Goal: Information Seeking & Learning: Understand process/instructions

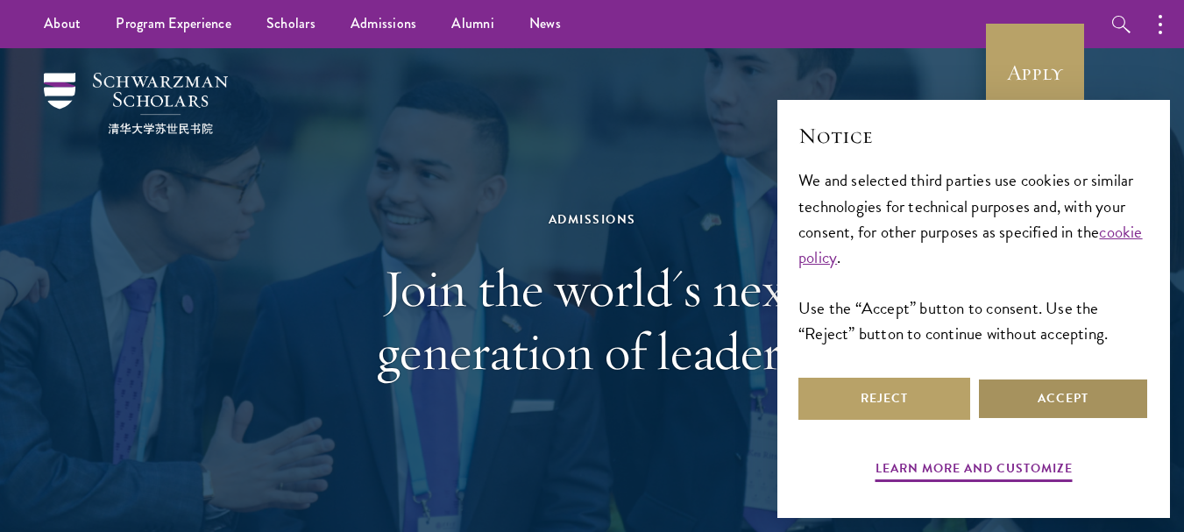
click at [1009, 391] on button "Accept" at bounding box center [1063, 399] width 172 height 42
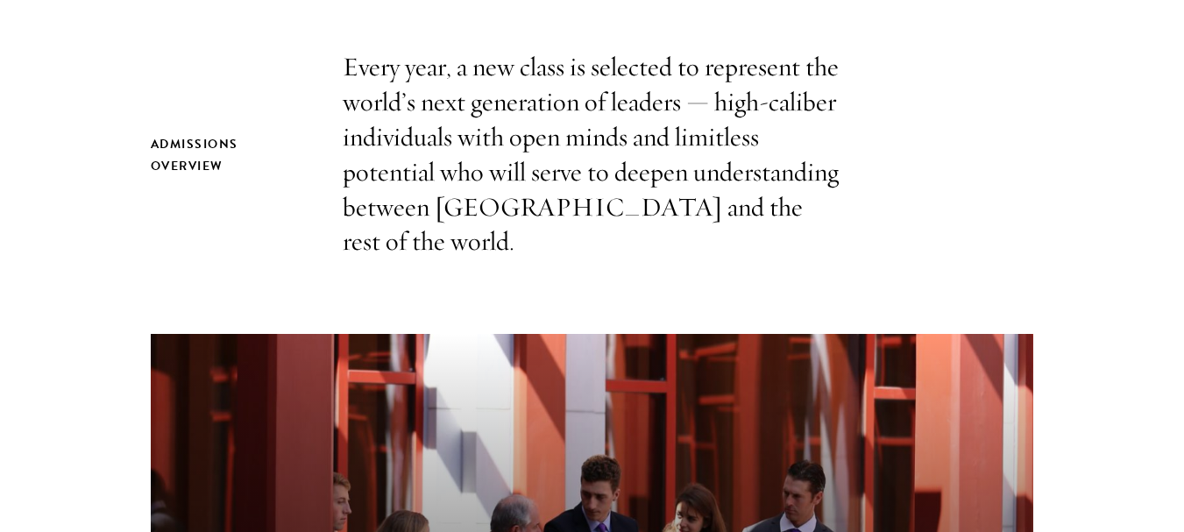
scroll to position [584, 0]
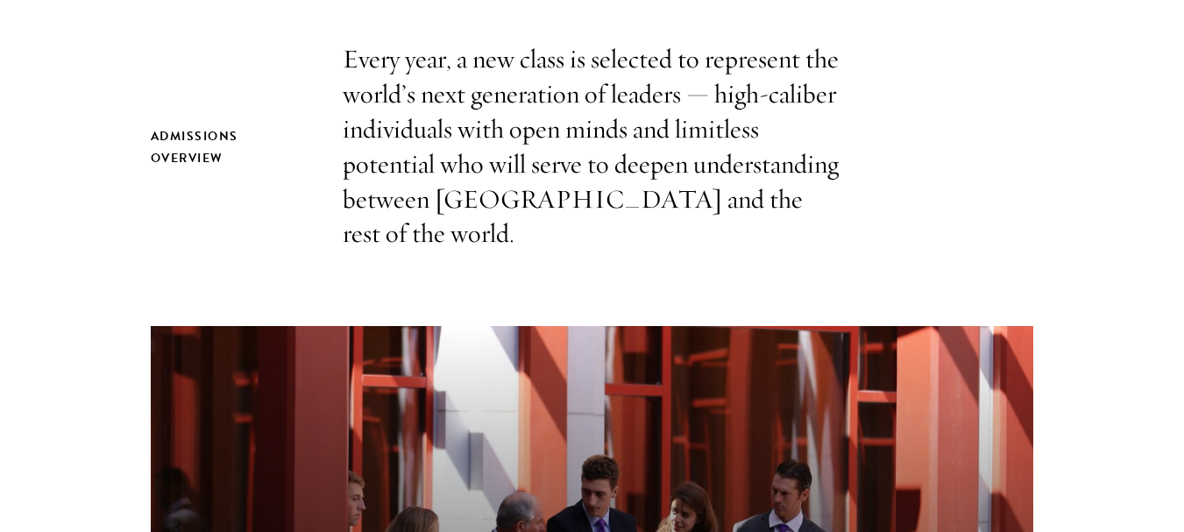
drag, startPoint x: 774, startPoint y: 216, endPoint x: 767, endPoint y: 195, distance: 21.9
click at [767, 195] on p "Every year, a new class is selected to represent the world’s next generation of…" at bounding box center [592, 146] width 499 height 209
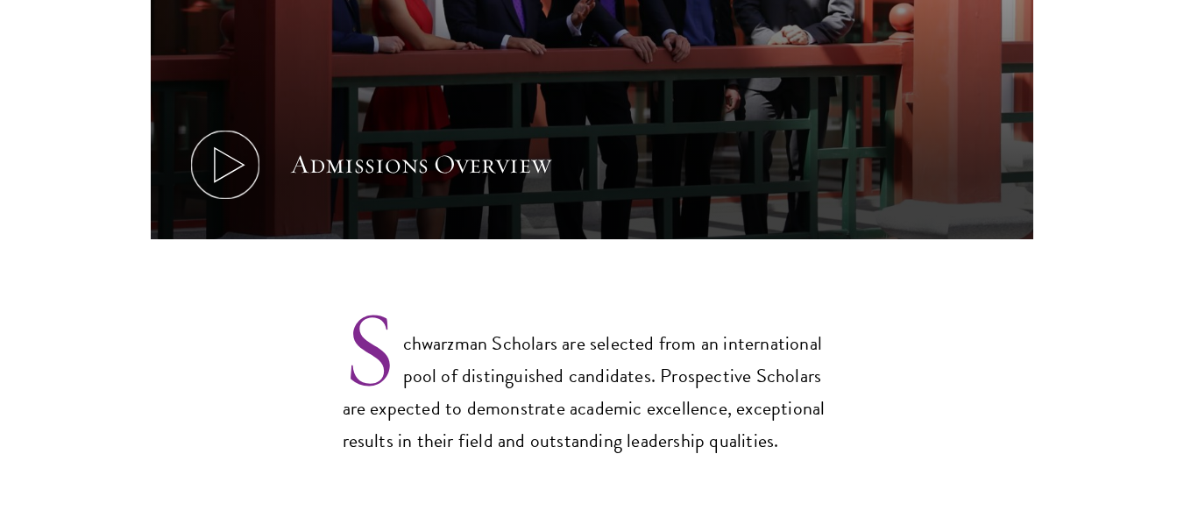
scroll to position [1314, 0]
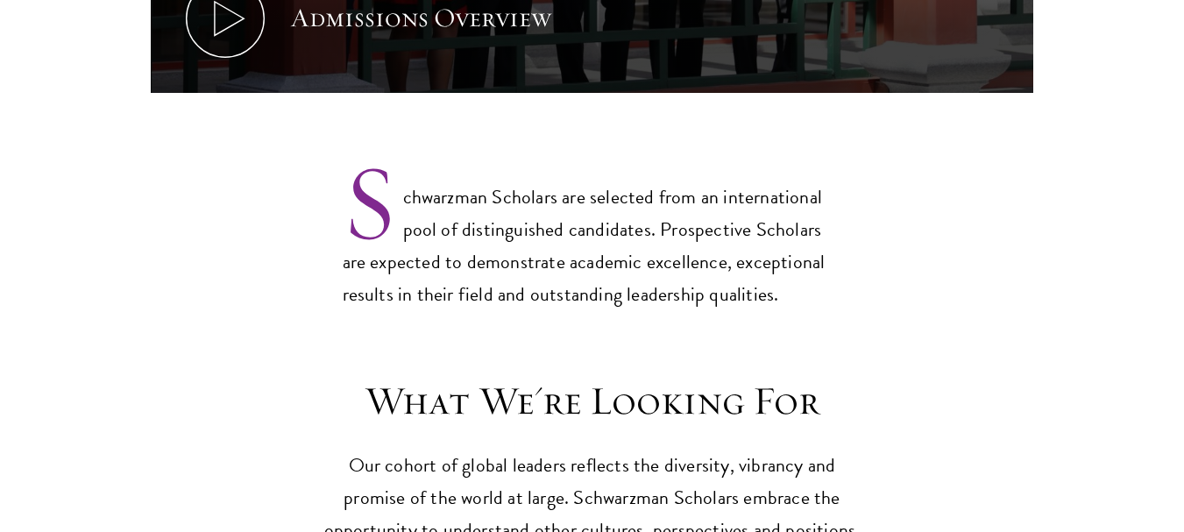
drag, startPoint x: 789, startPoint y: 270, endPoint x: 772, endPoint y: 259, distance: 20.4
click at [772, 259] on p "Schwarzman Scholars are selected from an international pool of distinguished ca…" at bounding box center [592, 231] width 499 height 159
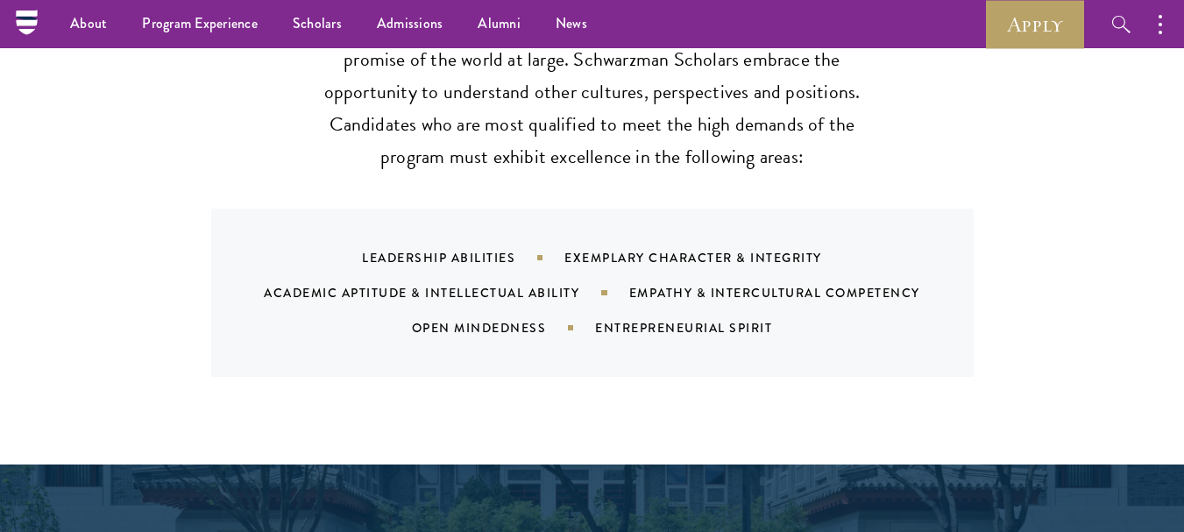
scroll to position [1606, 0]
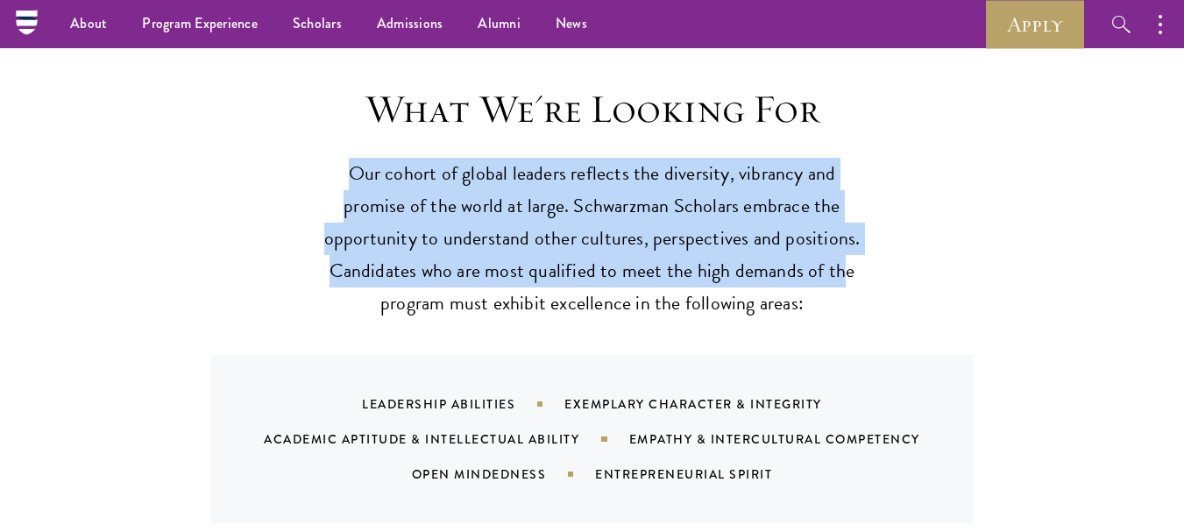
drag, startPoint x: 822, startPoint y: 249, endPoint x: 347, endPoint y: 119, distance: 492.2
click at [347, 119] on header "What We're Looking For Our cohort of global leaders reflects the diversity, vib…" at bounding box center [592, 202] width 543 height 235
click at [345, 118] on header "What We're Looking For Our cohort of global leaders reflects the diversity, vib…" at bounding box center [592, 202] width 543 height 235
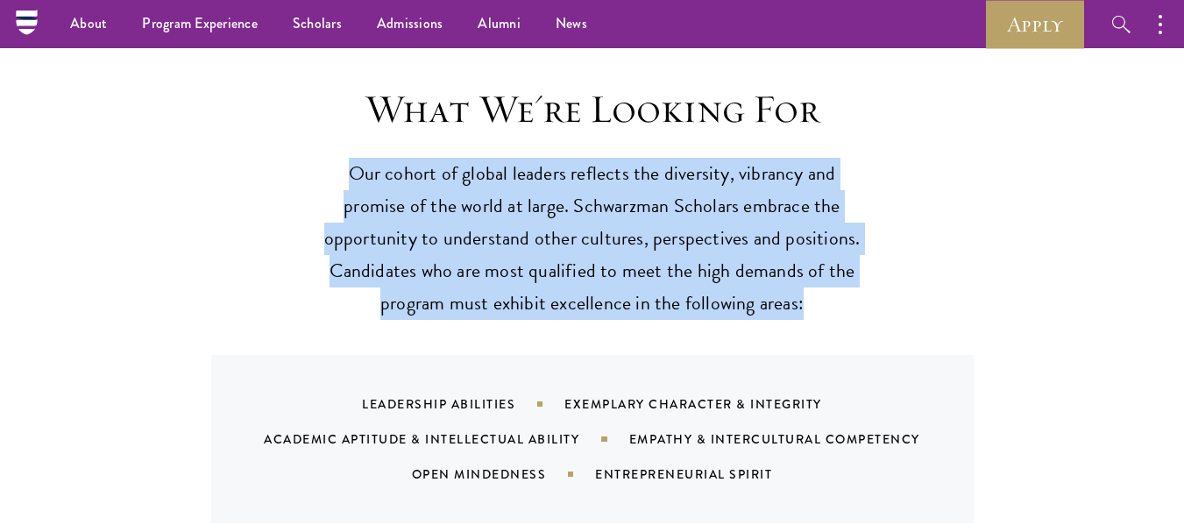
drag, startPoint x: 341, startPoint y: 125, endPoint x: 825, endPoint y: 276, distance: 507.4
click at [825, 276] on p "Our cohort of global leaders reflects the diversity, vibrancy and promise of th…" at bounding box center [592, 239] width 543 height 162
click at [1013, 274] on div "What We're Looking For Our cohort of global leaders reflects the diversity, vib…" at bounding box center [592, 304] width 882 height 438
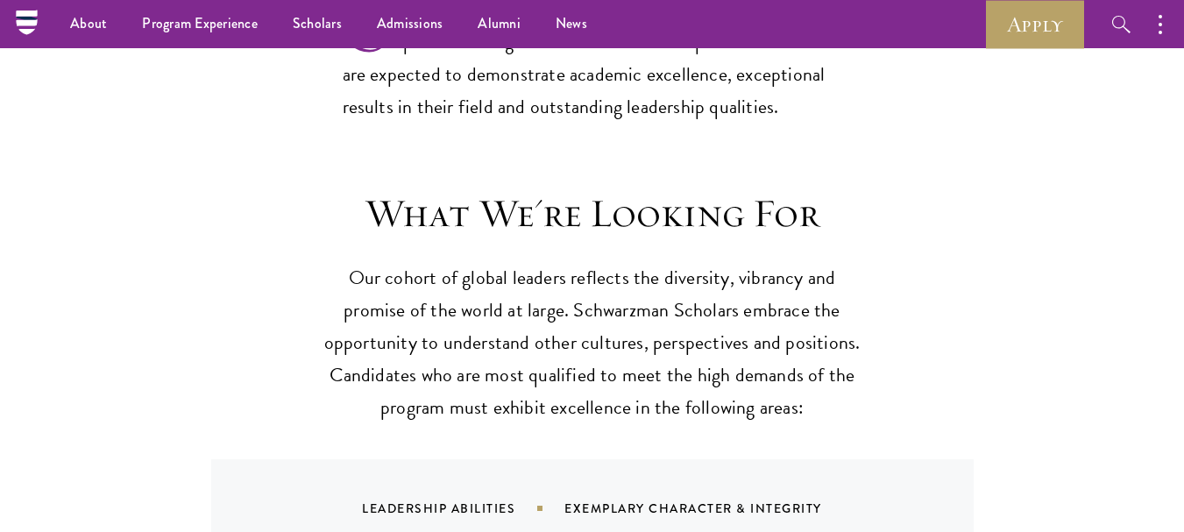
scroll to position [1460, 0]
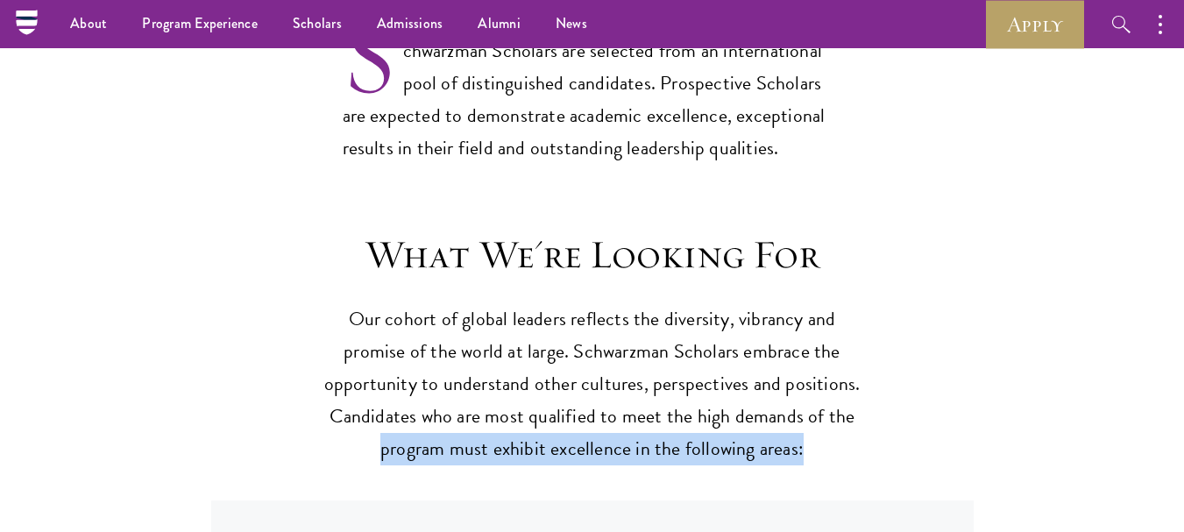
drag, startPoint x: 817, startPoint y: 427, endPoint x: 894, endPoint y: 385, distance: 86.6
click at [894, 385] on div "What We're Looking For Our cohort of global leaders reflects the diversity, vib…" at bounding box center [592, 449] width 882 height 438
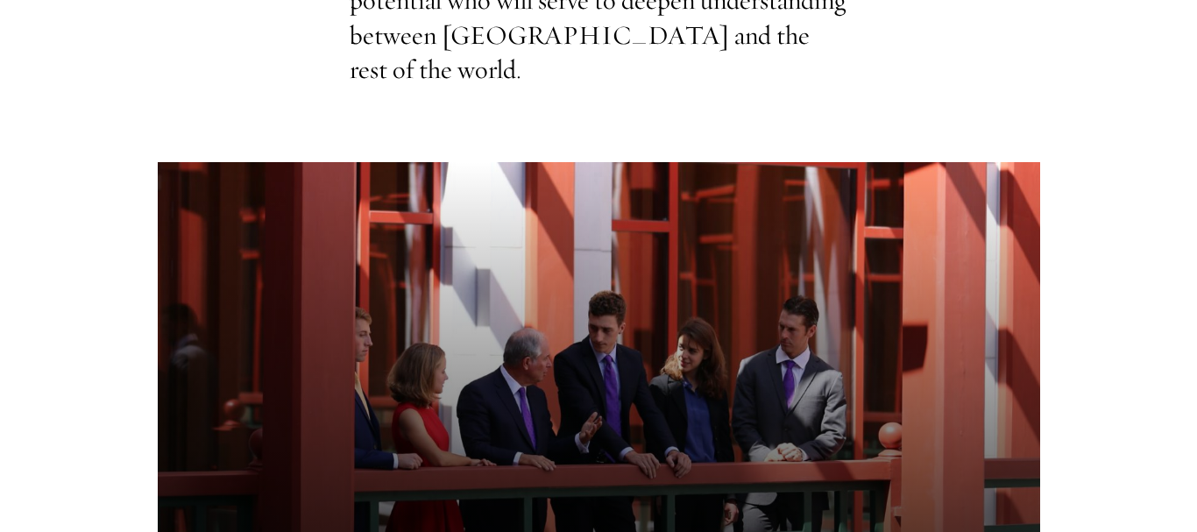
scroll to position [1022, 0]
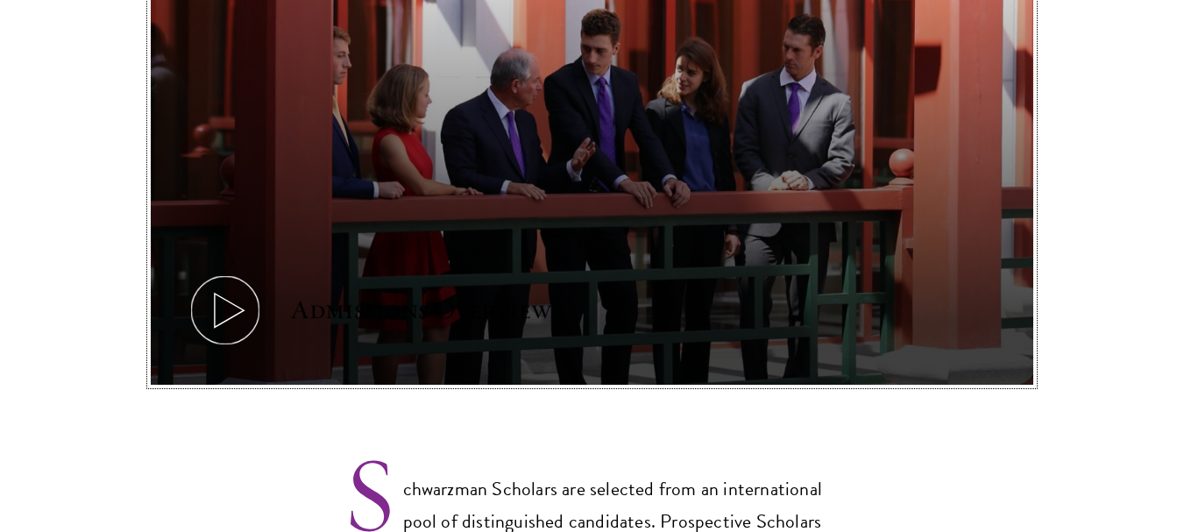
click at [233, 276] on icon at bounding box center [225, 310] width 79 height 79
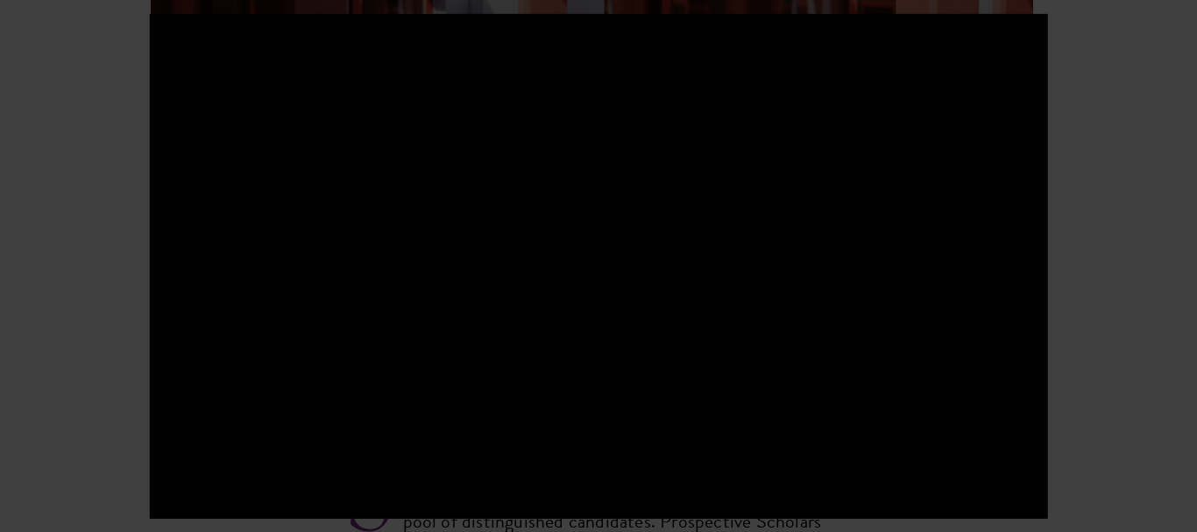
click at [1084, 223] on div at bounding box center [598, 266] width 1197 height 532
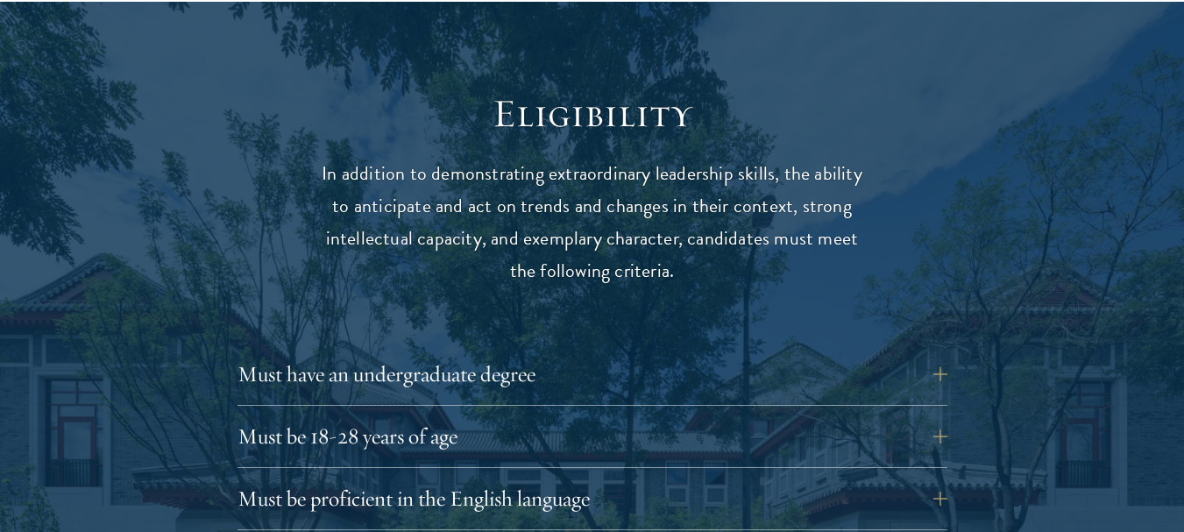
scroll to position [2267, 0]
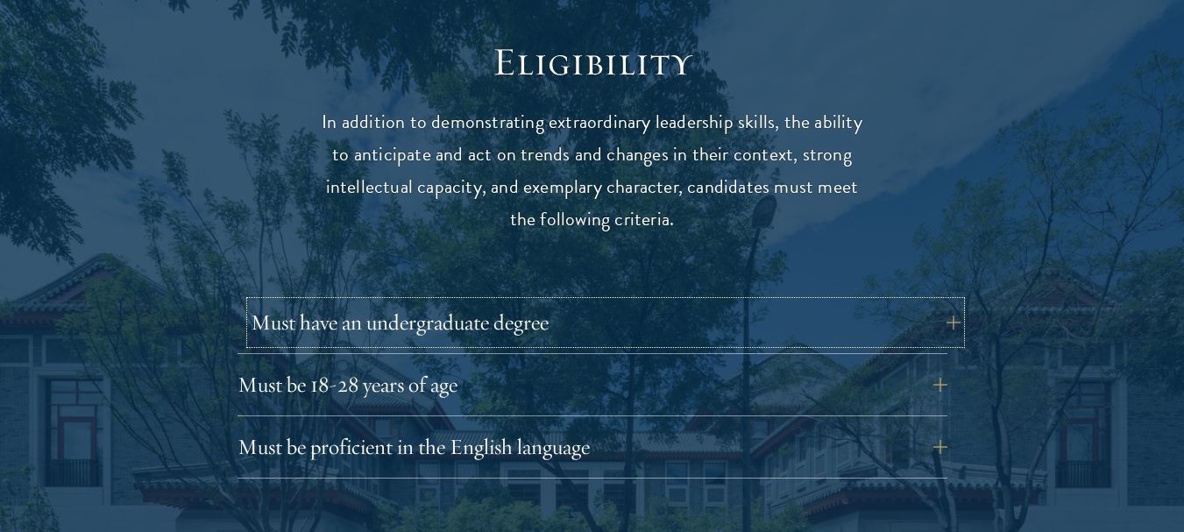
click at [686, 301] on button "Must have an undergraduate degree" at bounding box center [606, 322] width 710 height 42
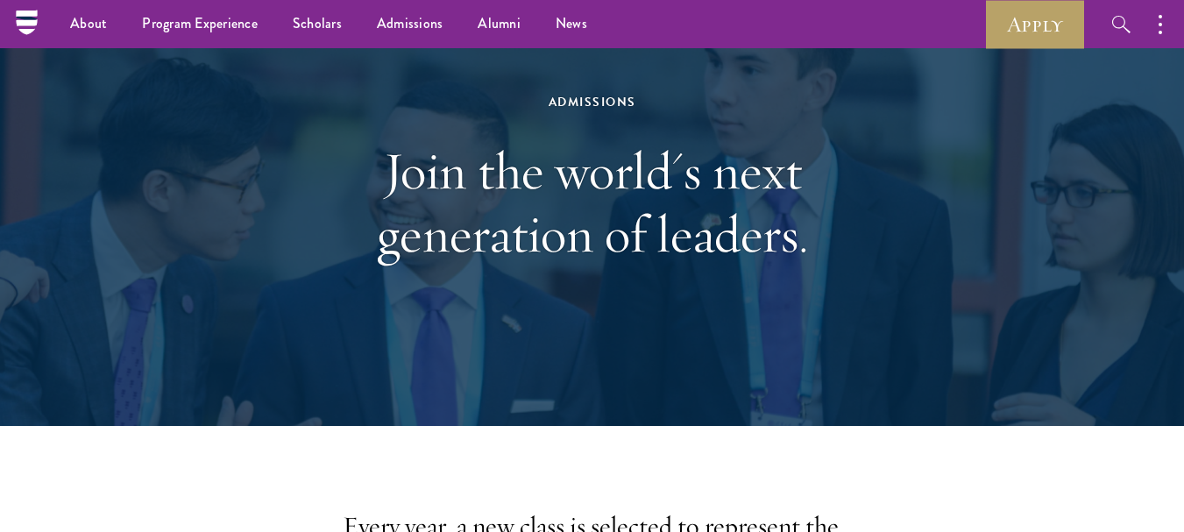
scroll to position [0, 0]
